Goal: Check status: Check status

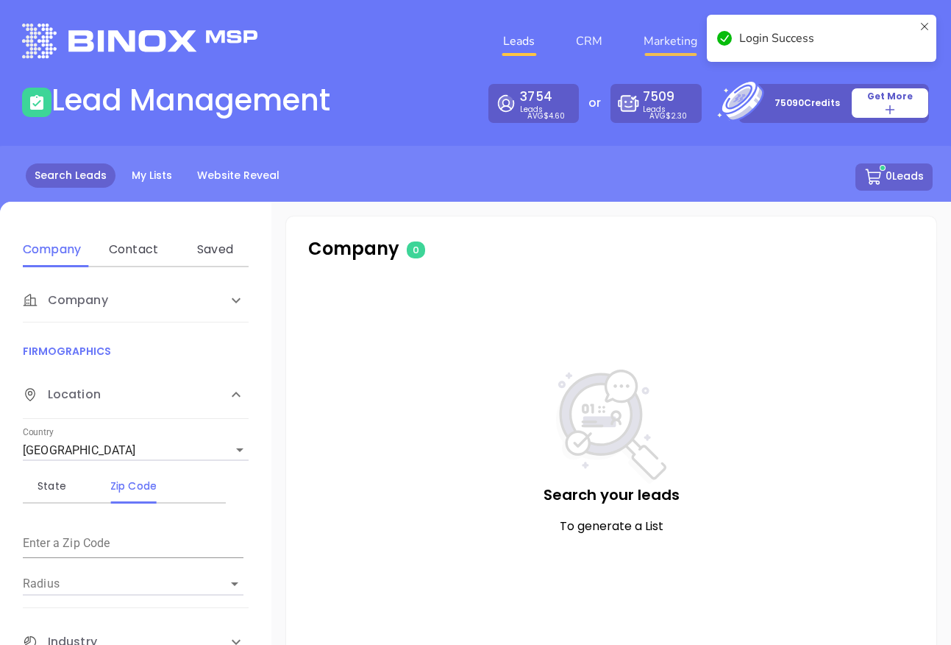
click at [672, 41] on link "Marketing" at bounding box center [670, 40] width 65 height 29
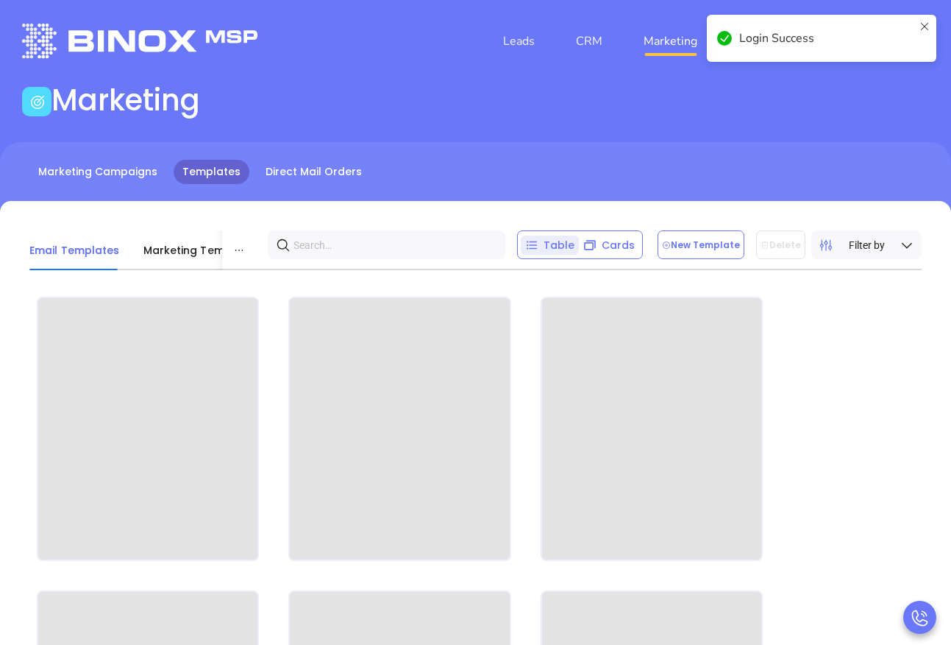
click at [928, 21] on icon at bounding box center [925, 38] width 12 height 35
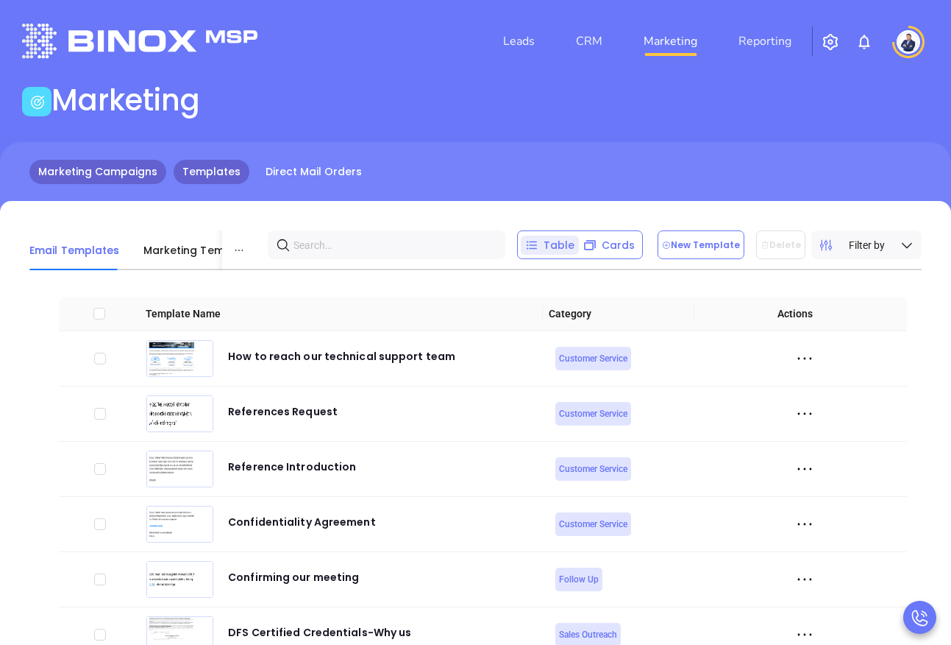
click at [102, 172] on link "Marketing Campaigns" at bounding box center [97, 172] width 137 height 24
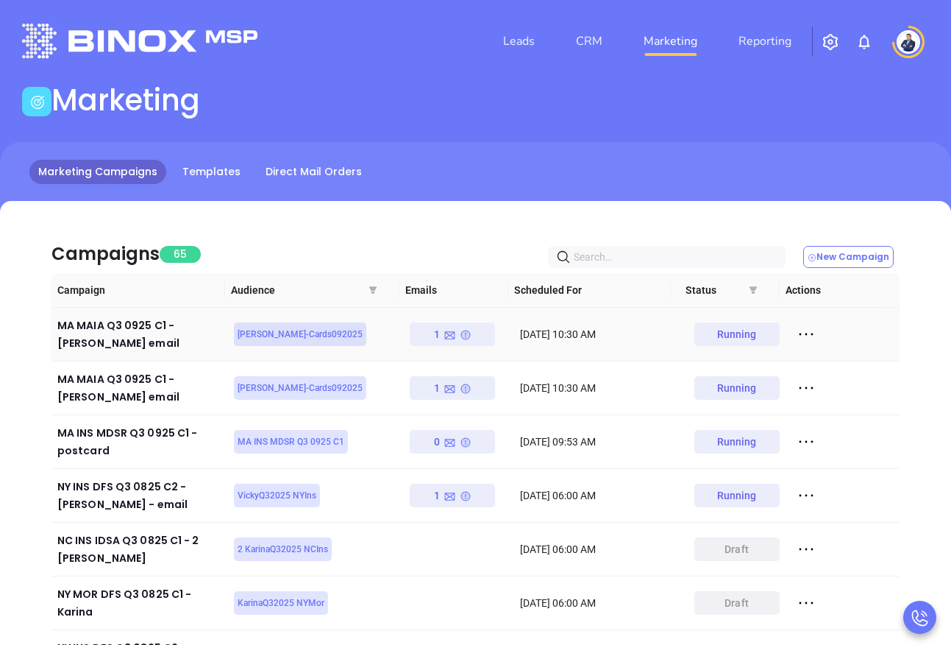
click at [798, 330] on icon at bounding box center [806, 334] width 22 height 22
click at [831, 385] on div "View" at bounding box center [864, 388] width 133 height 16
click at [797, 386] on icon at bounding box center [806, 388] width 22 height 22
click at [835, 444] on div "View" at bounding box center [864, 441] width 133 height 16
click at [795, 333] on icon at bounding box center [806, 334] width 22 height 22
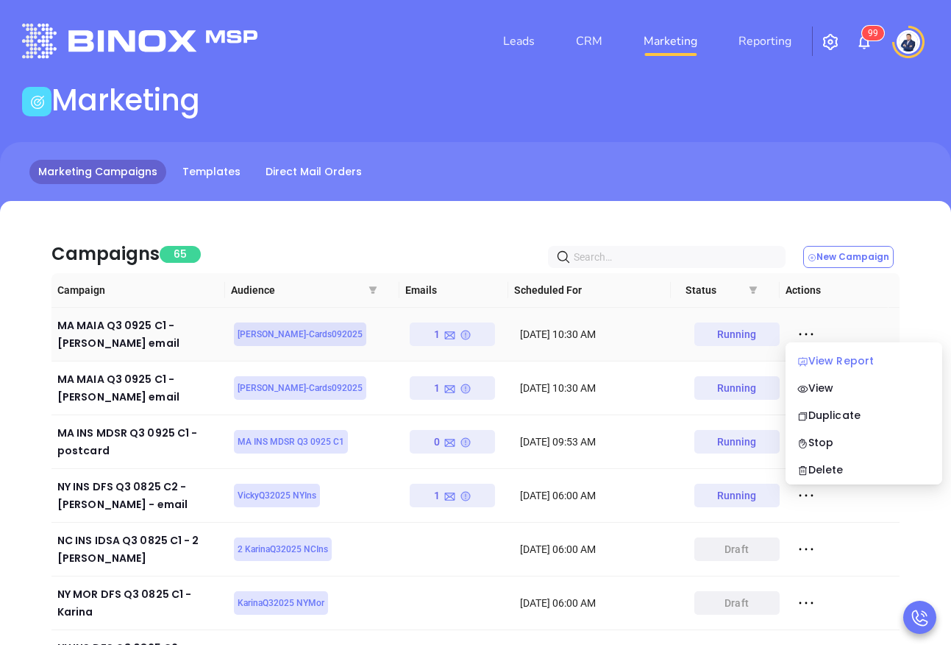
click at [830, 358] on div "View Report" at bounding box center [864, 360] width 133 height 16
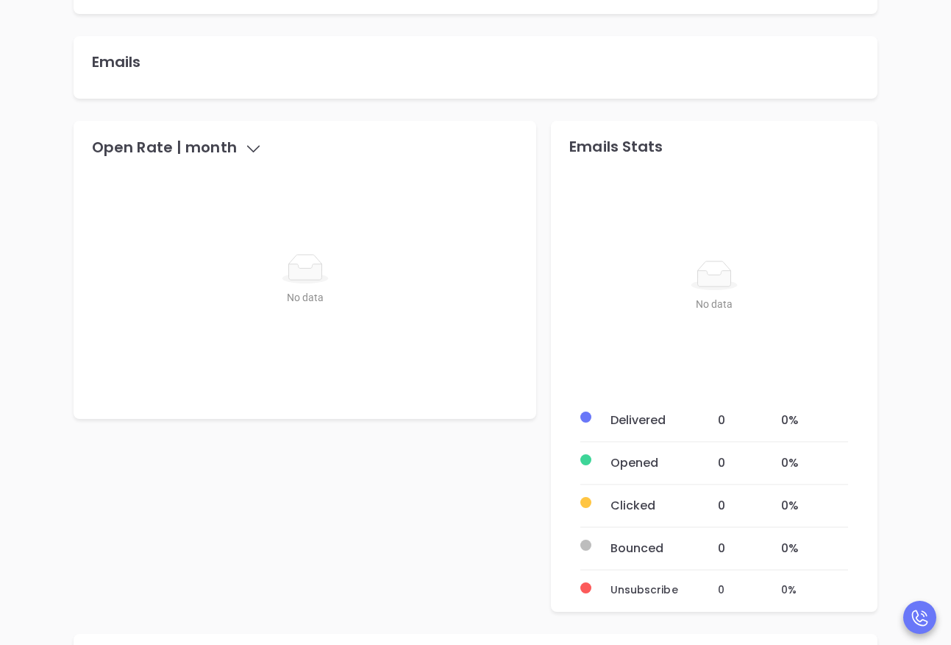
scroll to position [361, 0]
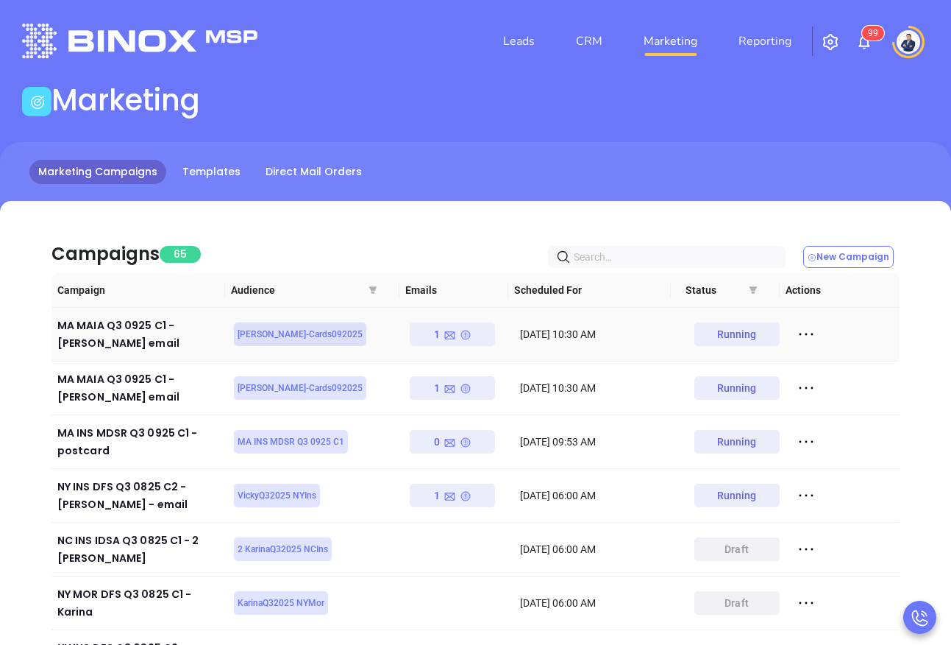
click at [798, 333] on icon at bounding box center [806, 334] width 22 height 22
click at [843, 385] on div "View" at bounding box center [864, 388] width 133 height 16
